Goal: Check status: Check status

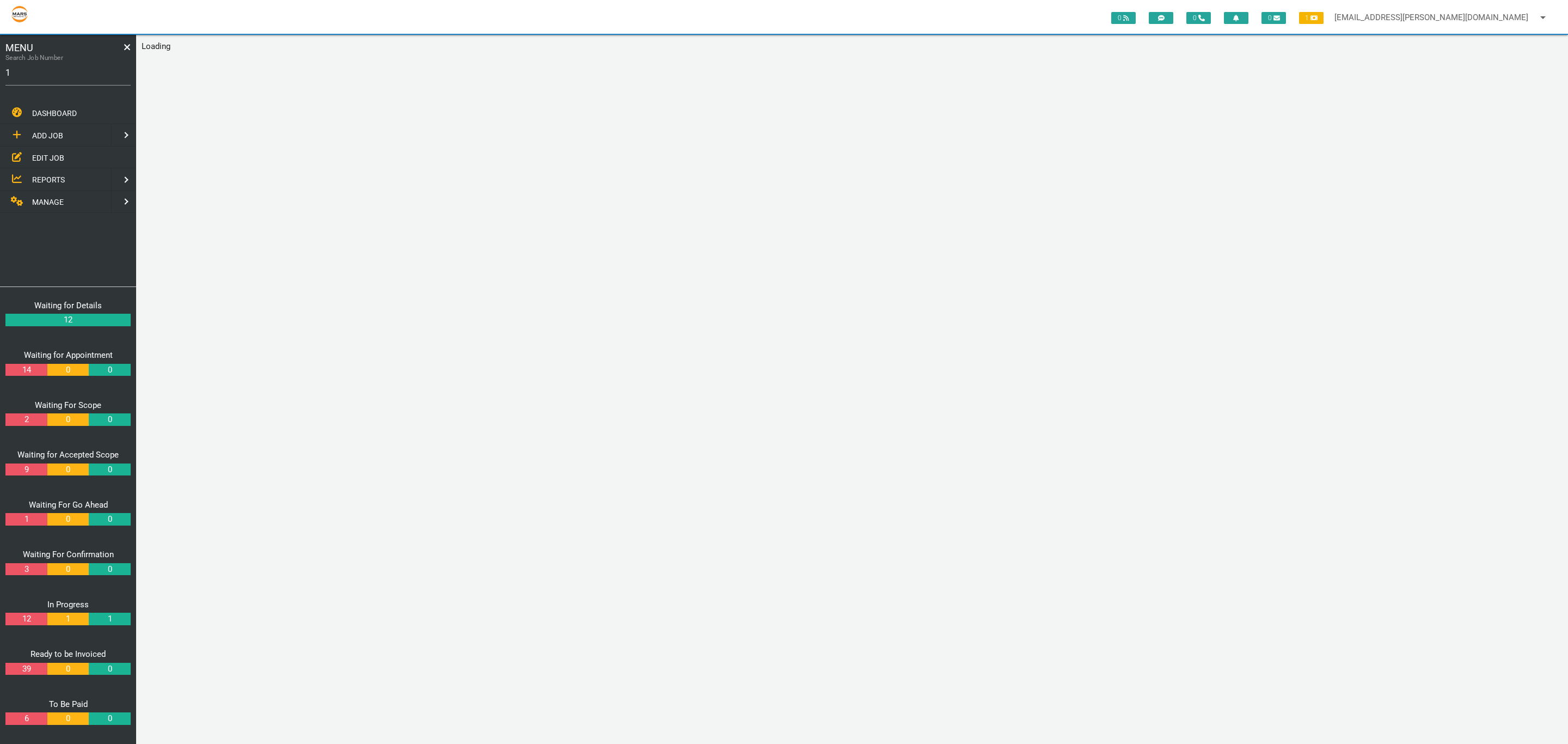
type input "17"
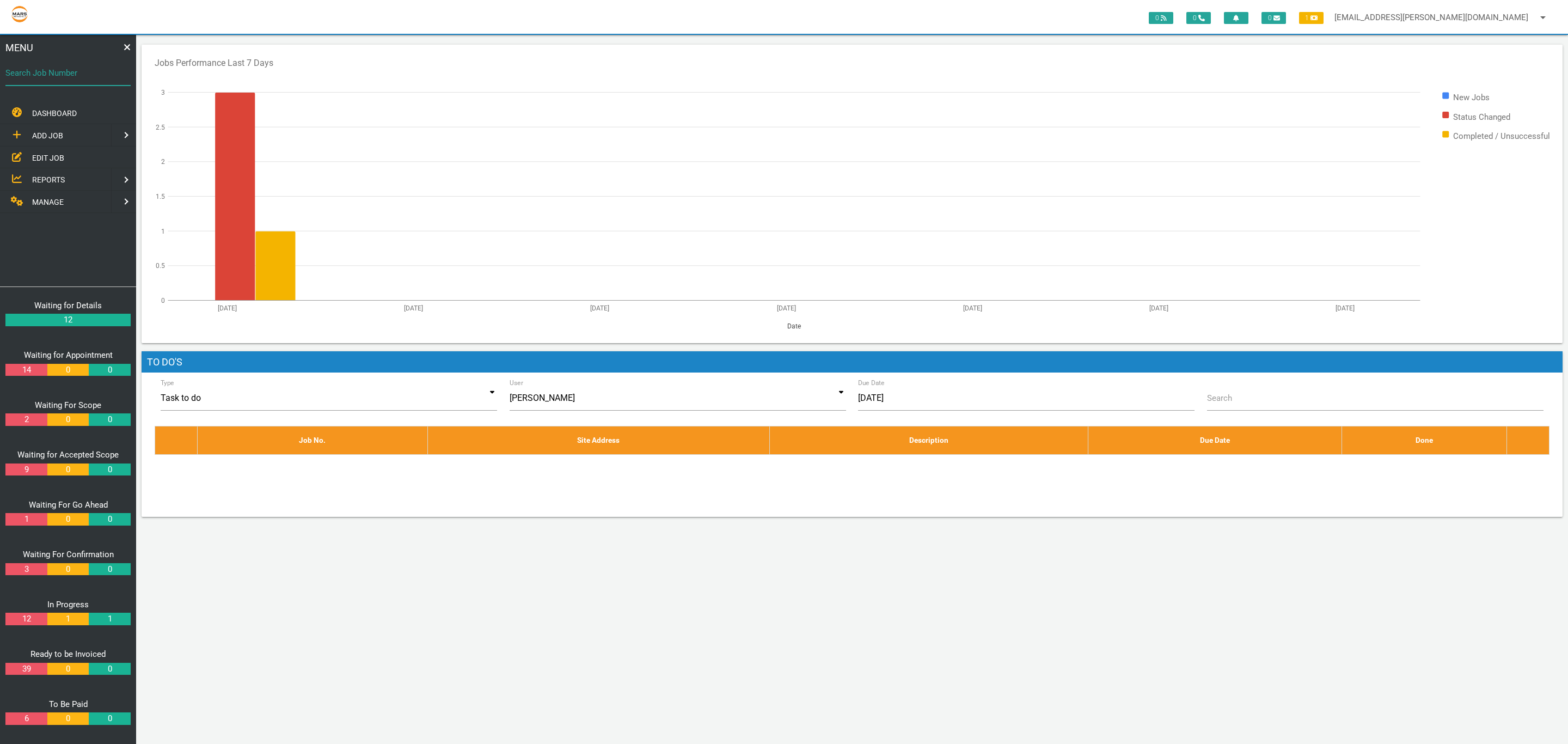
click at [75, 79] on input "Search Job Number" at bounding box center [68, 72] width 125 height 25
type input "1749"
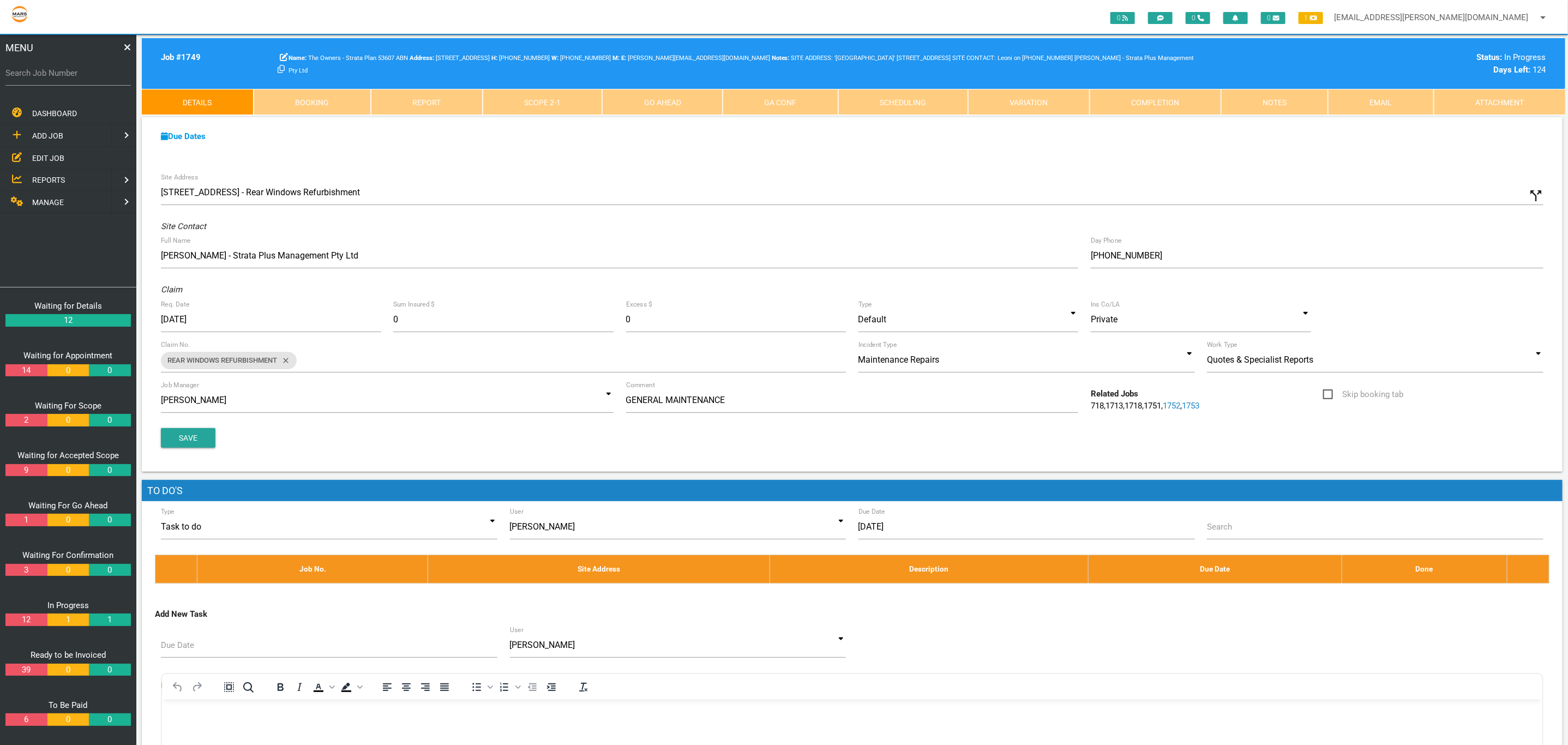
click at [551, 93] on link "Scope 2 - 1" at bounding box center [543, 102] width 120 height 26
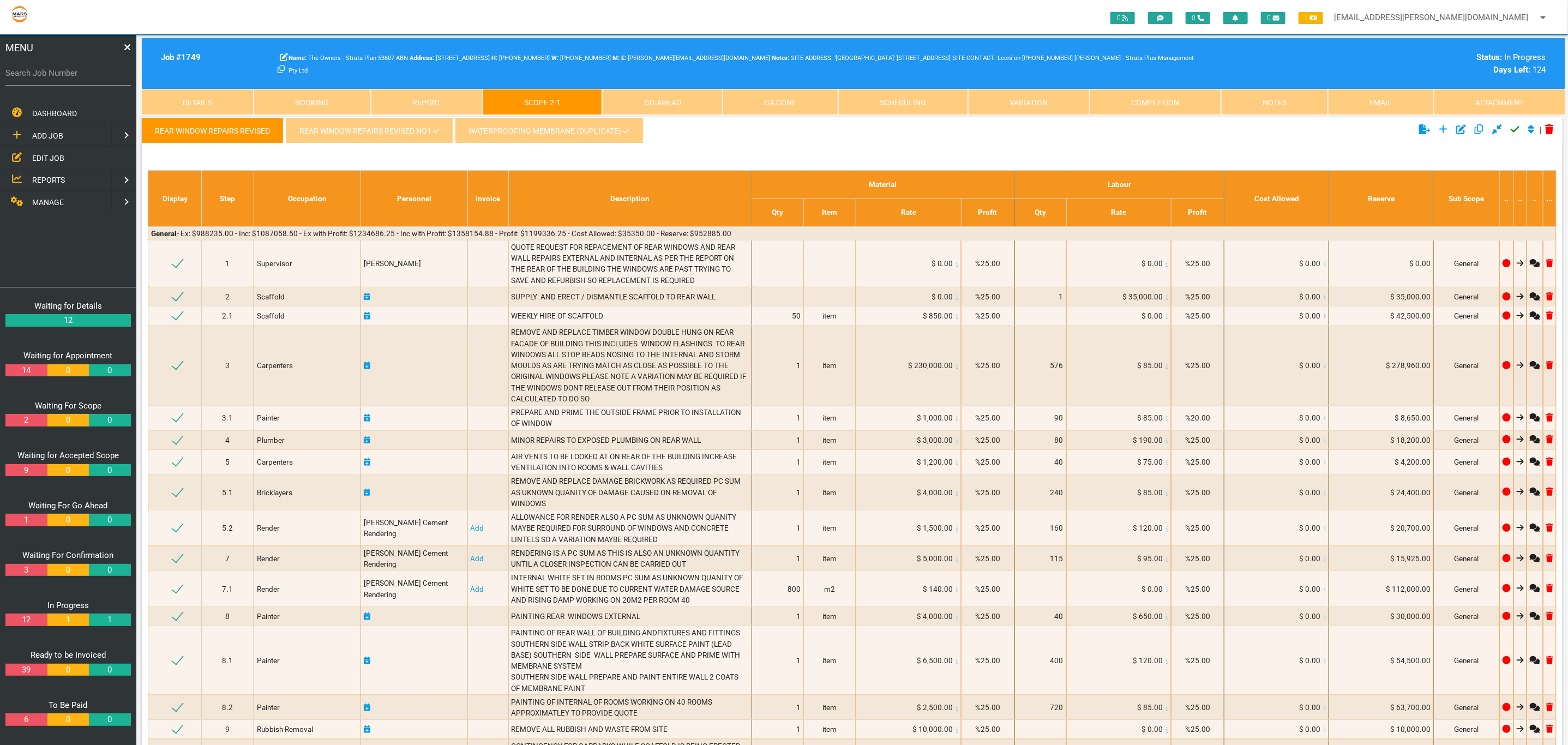
click at [569, 143] on link "WATERPROOFING MEMBRANE (Duplicate)" at bounding box center [549, 130] width 188 height 26
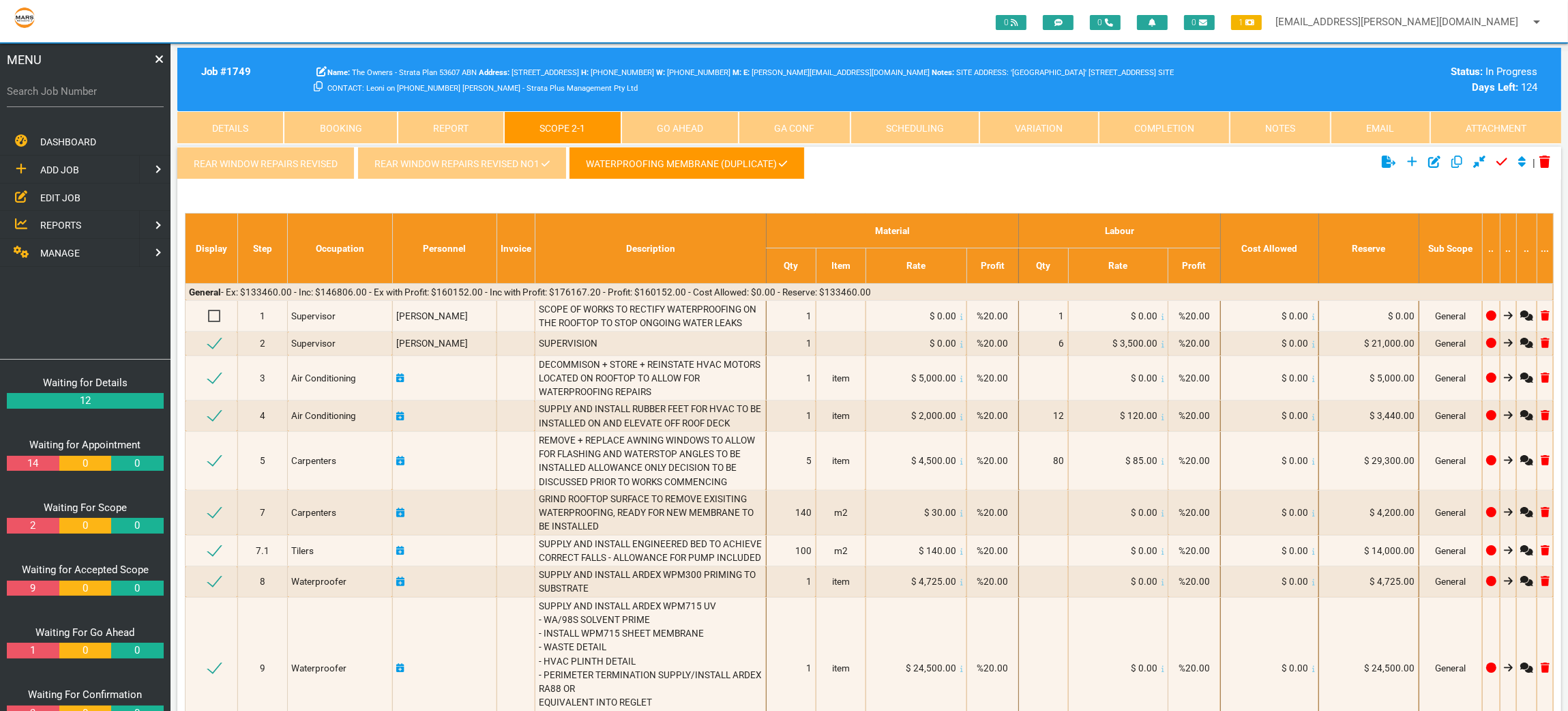
click at [550, 172] on link "REAR WINDOW REPAIRS REVISED NO1" at bounding box center [462, 162] width 209 height 33
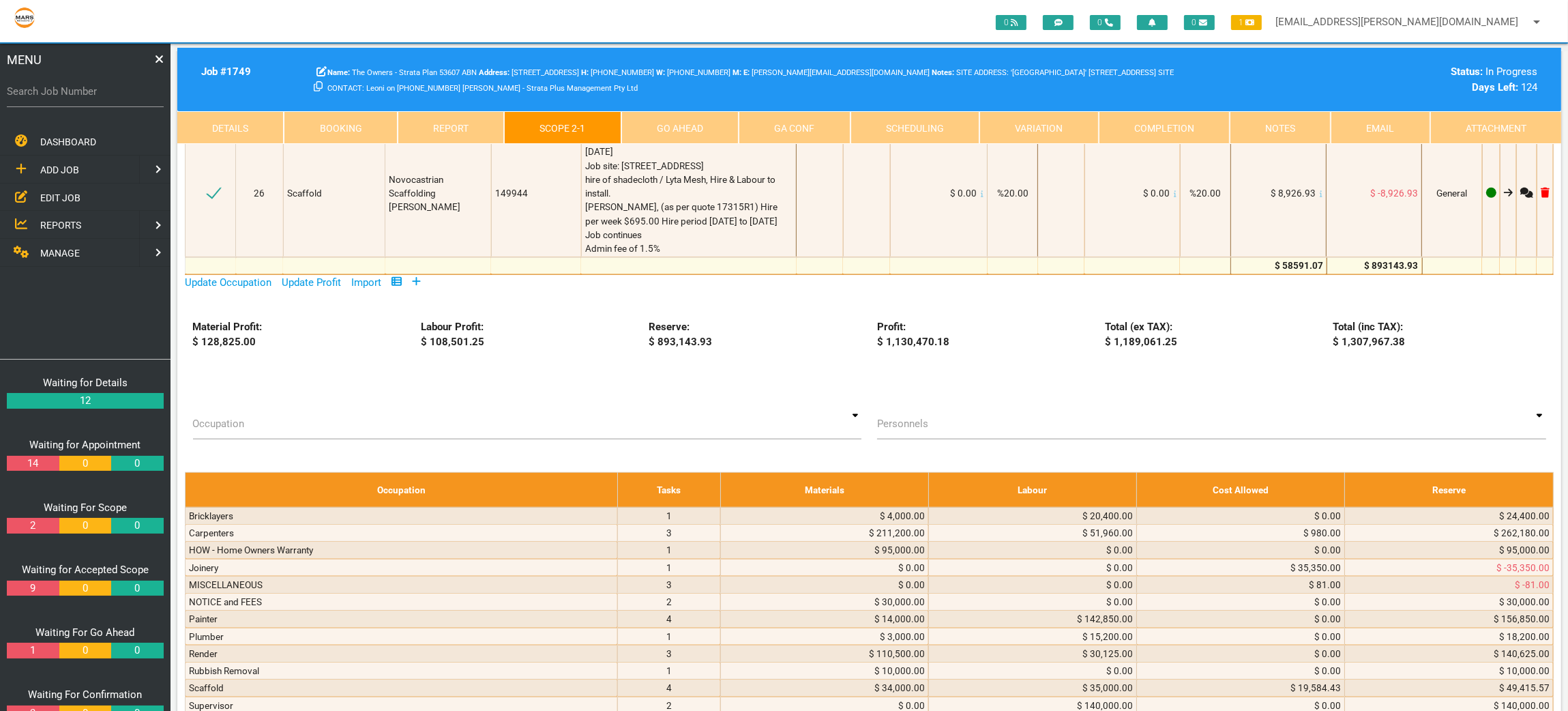
scroll to position [1850, 0]
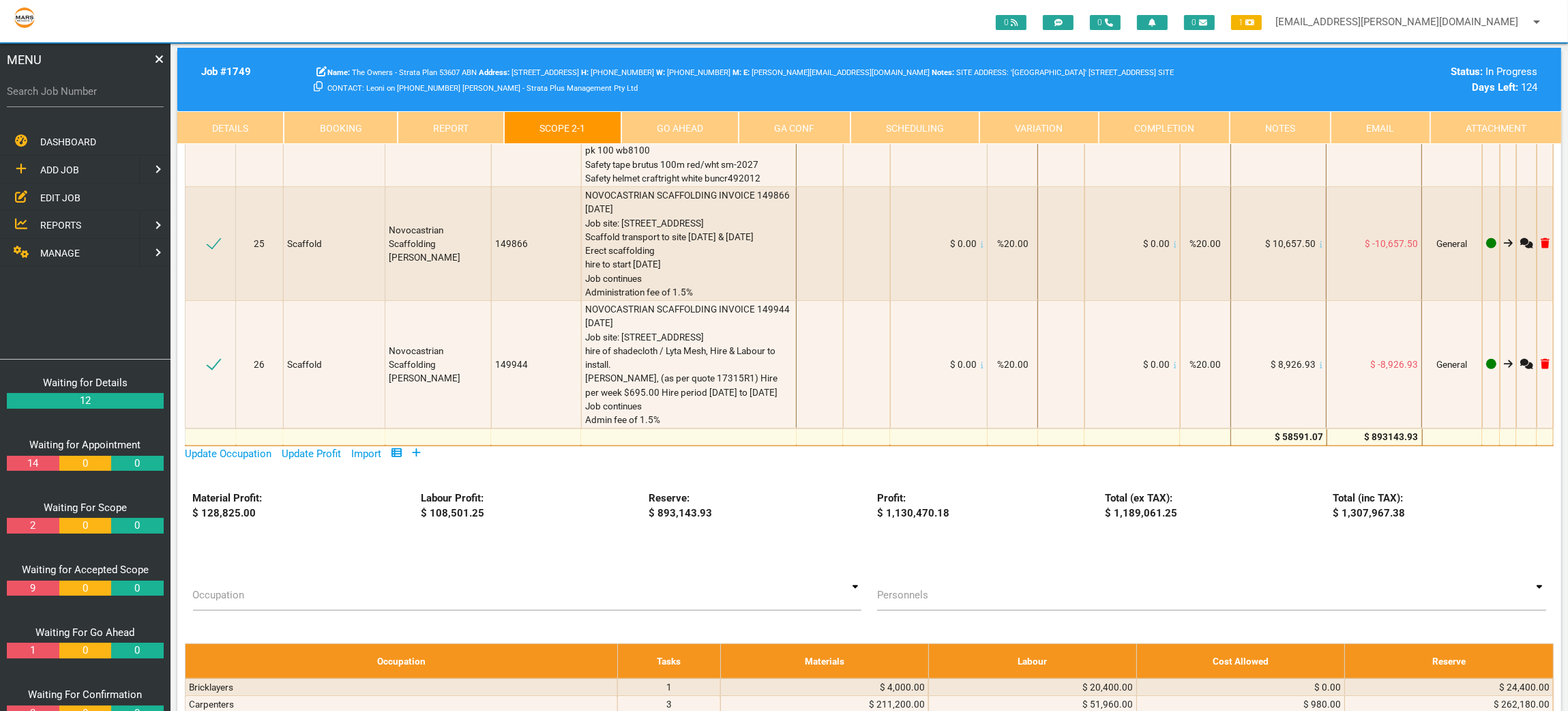
click at [1152, 124] on link "Completion" at bounding box center [1165, 127] width 131 height 33
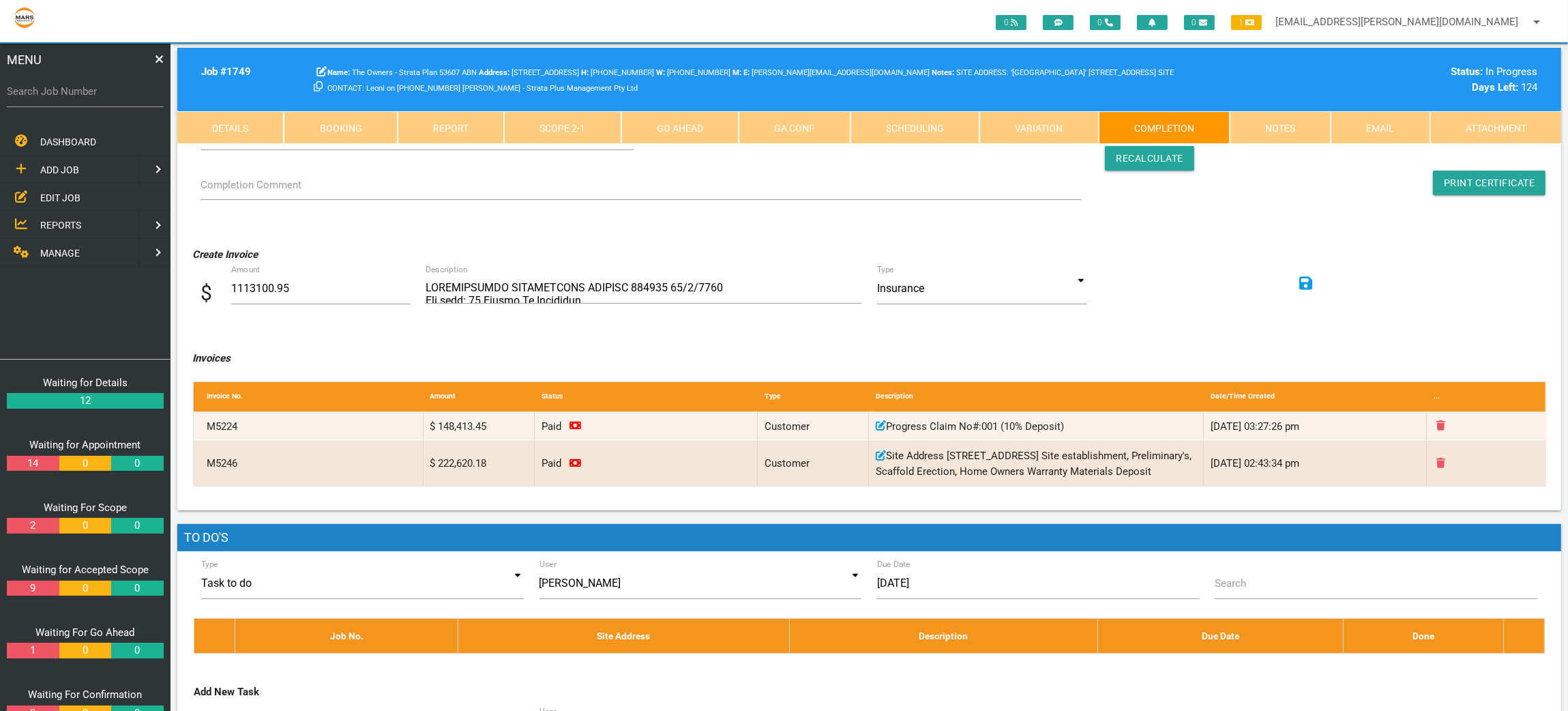
scroll to position [170, 0]
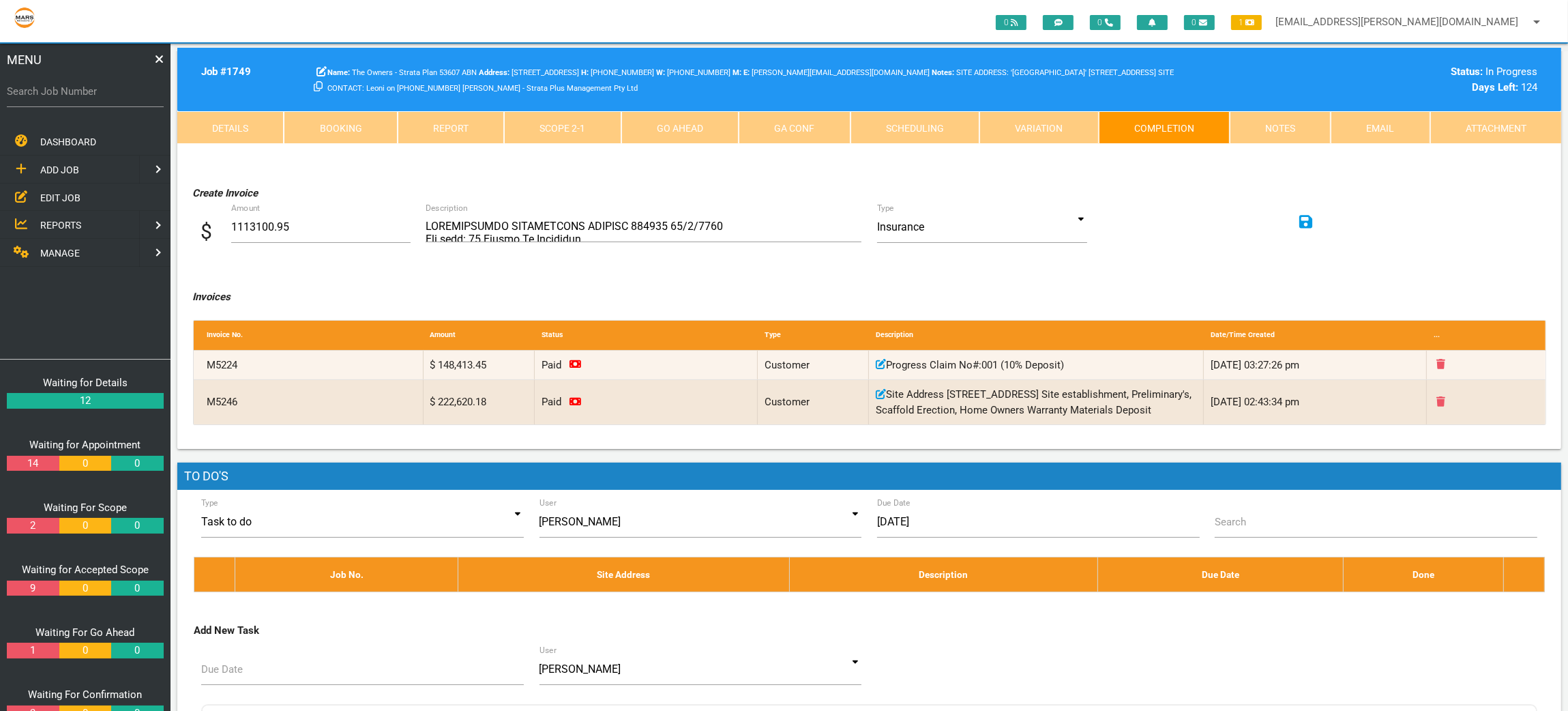
click at [596, 126] on link "Scope 2 - 1" at bounding box center [562, 127] width 117 height 33
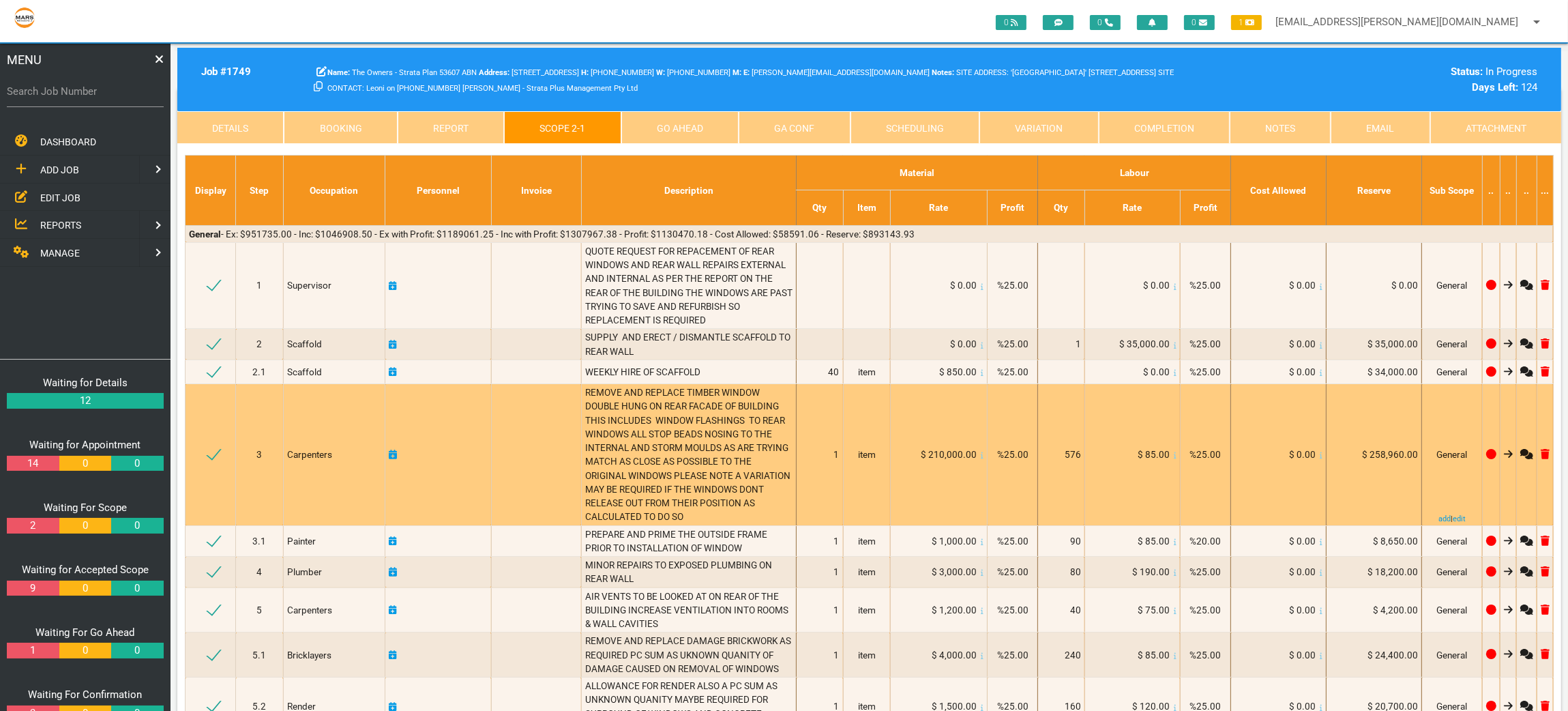
scroll to position [0, 0]
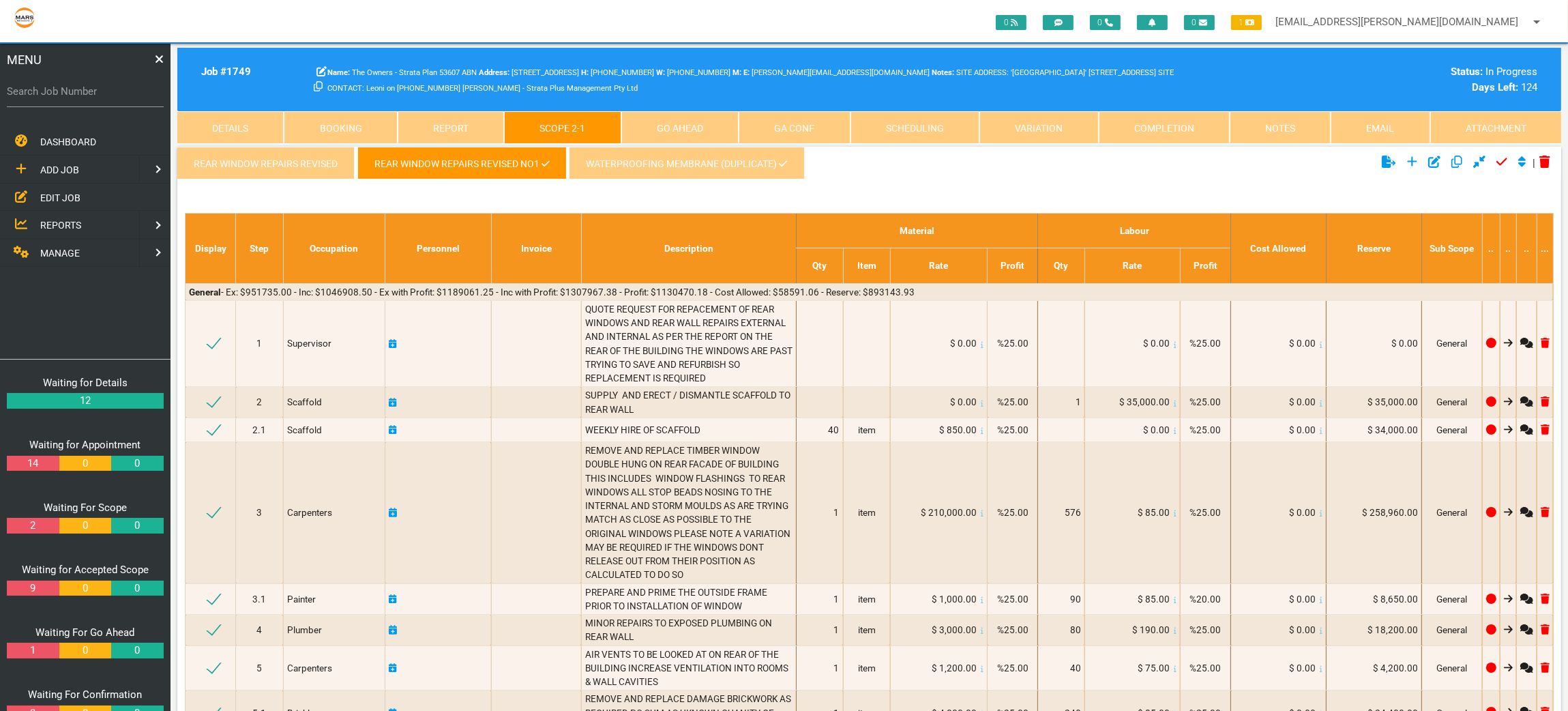
click at [649, 171] on link "WATERPROOFING MEMBRANE (Duplicate)" at bounding box center [686, 162] width 236 height 33
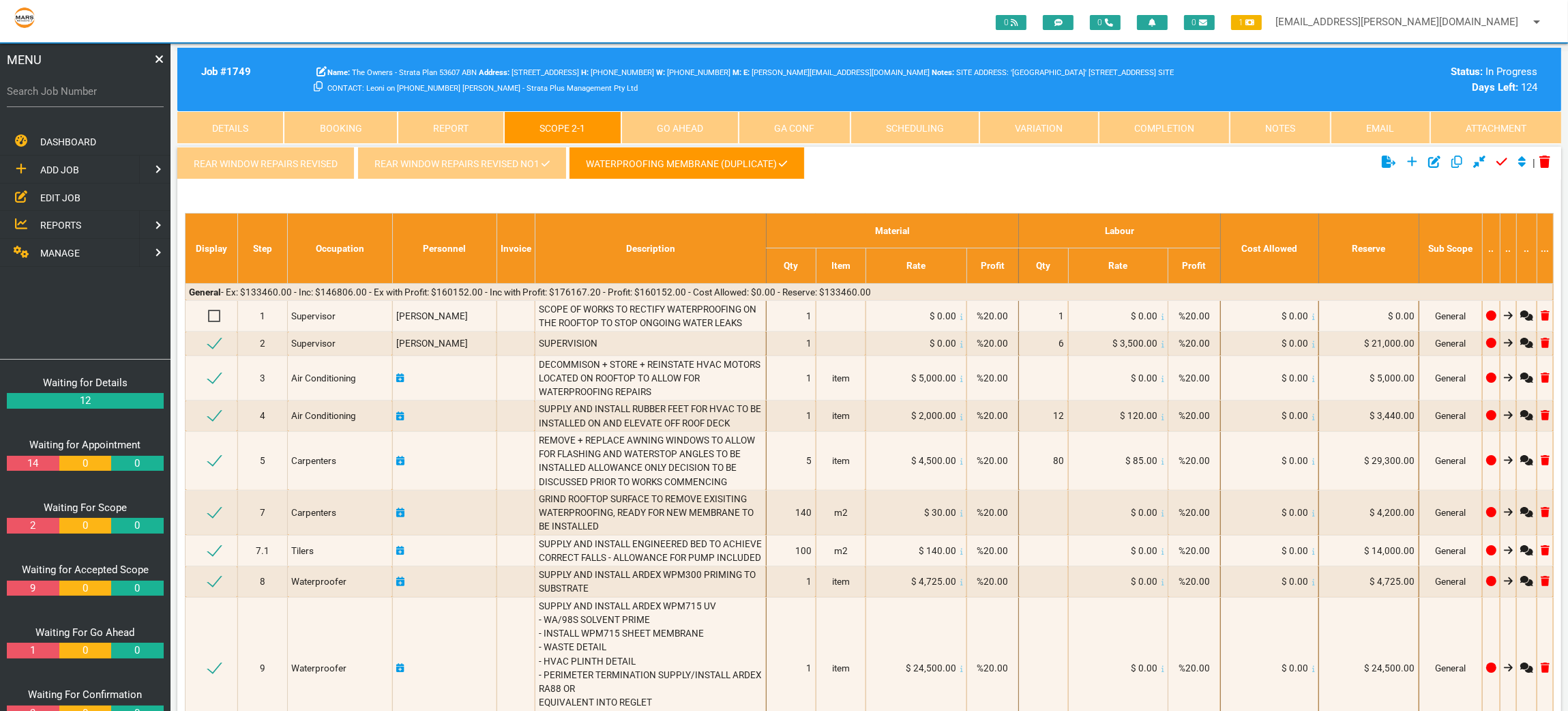
scroll to position [341, 0]
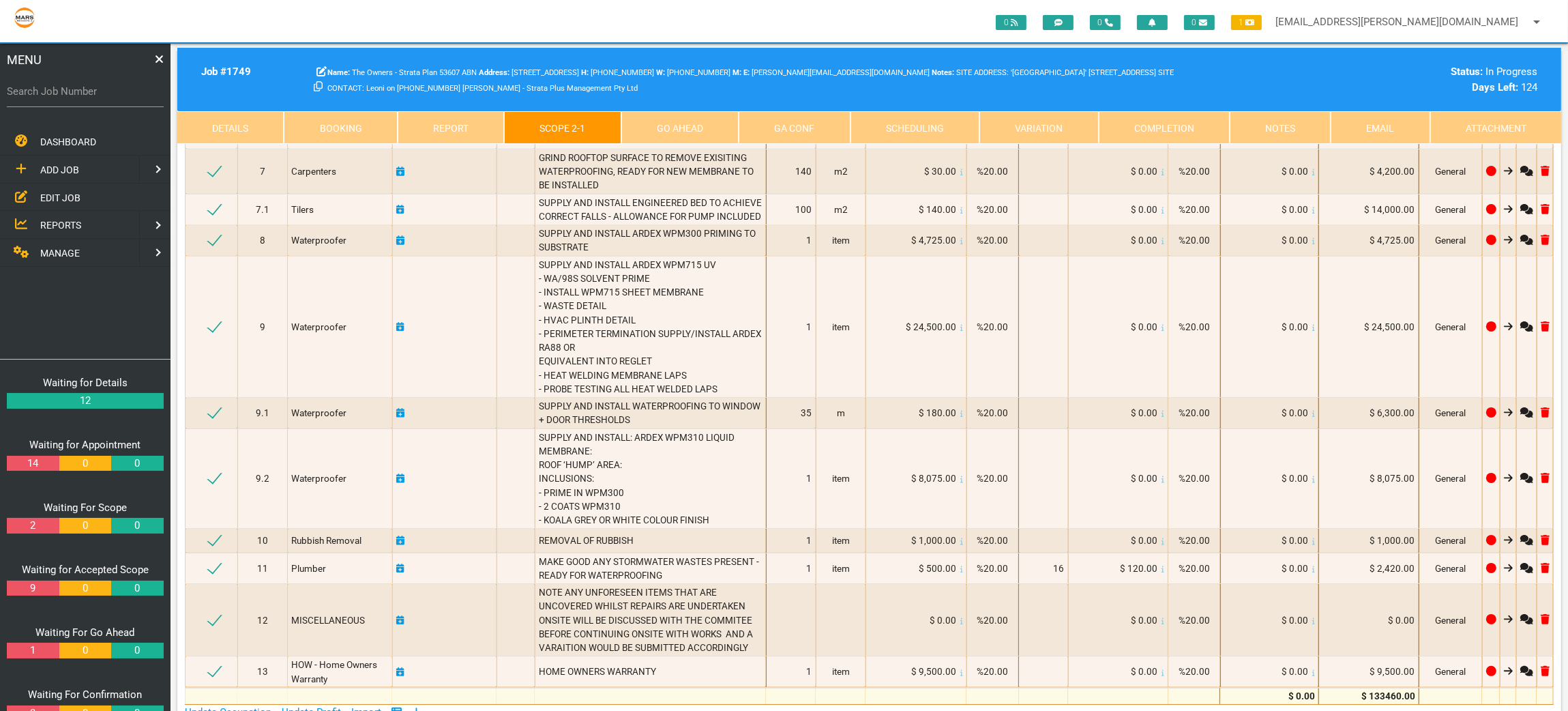
click at [23, 338] on div "DASHBOARD ADD JOB EDIT JOB REPORTS MANAGE" at bounding box center [85, 243] width 171 height 231
